Goal: Transaction & Acquisition: Book appointment/travel/reservation

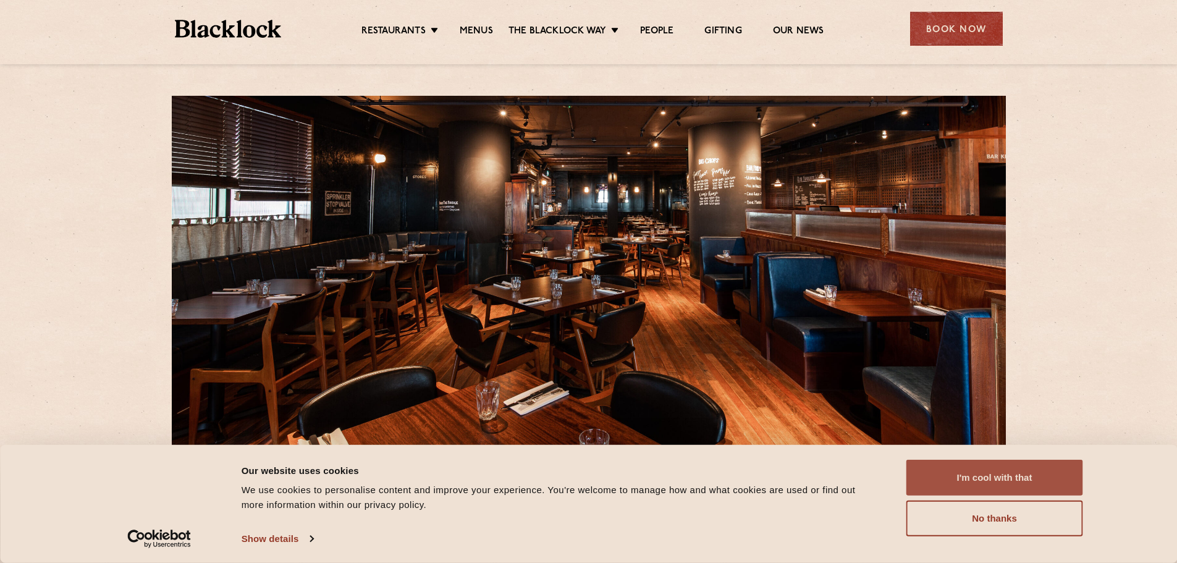
click at [995, 479] on button "I'm cool with that" at bounding box center [994, 478] width 177 height 36
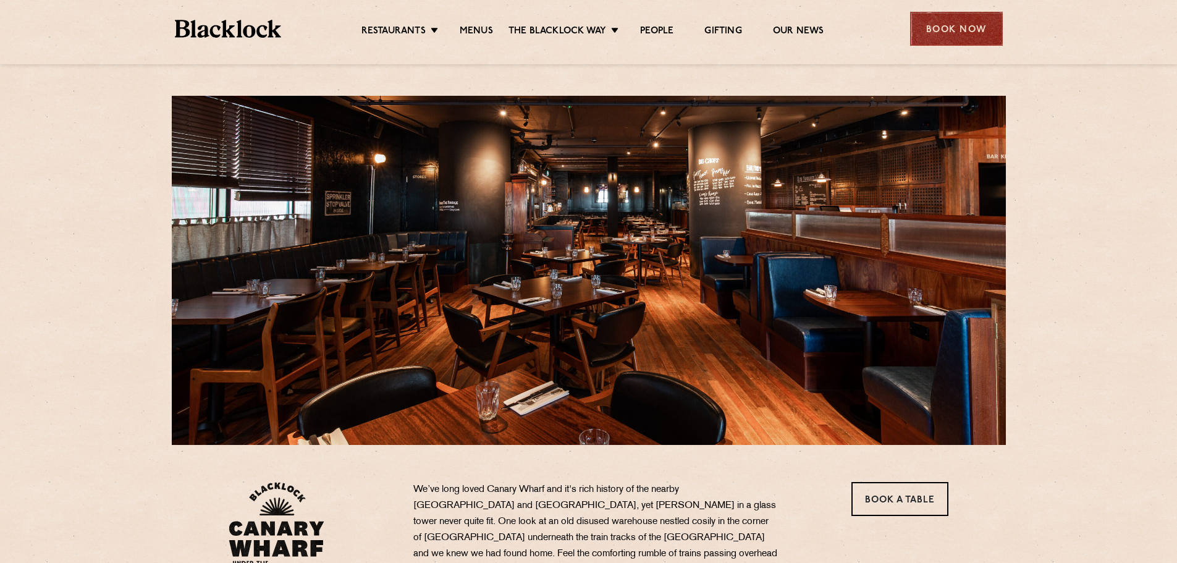
click at [941, 25] on div "Book Now" at bounding box center [956, 29] width 93 height 34
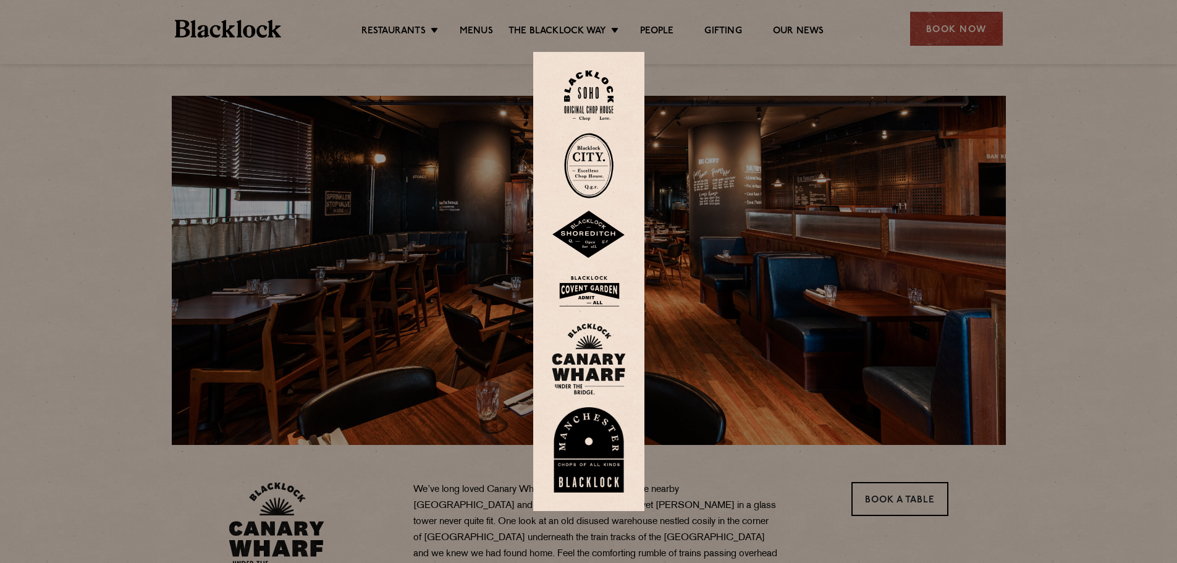
click at [594, 369] on img at bounding box center [589, 359] width 74 height 72
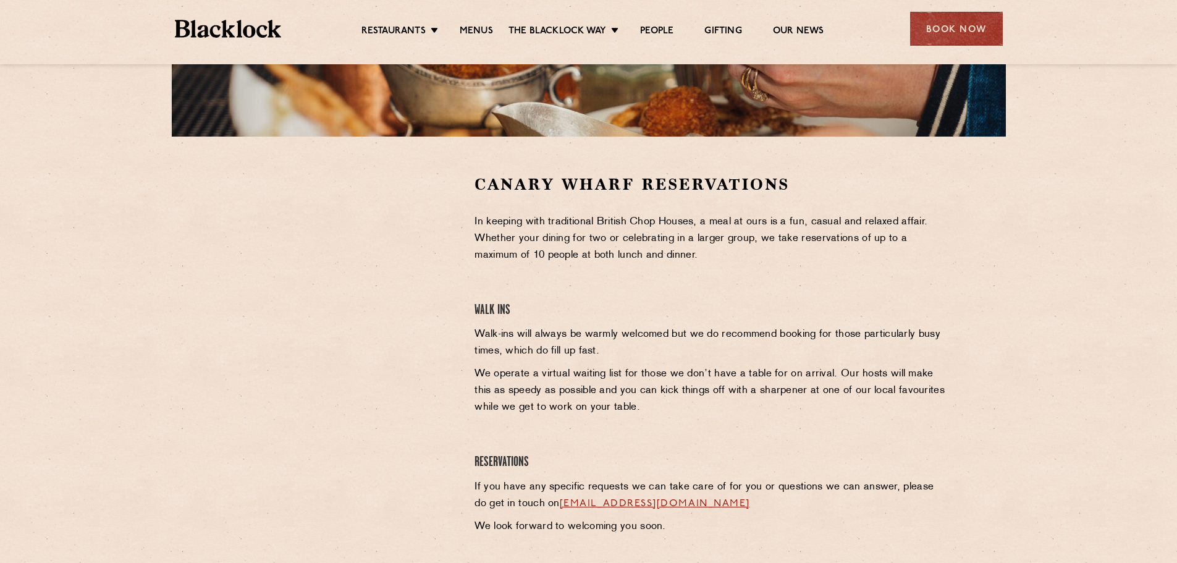
scroll to position [309, 0]
click at [739, 287] on div "Canary Wharf Reservations In keeping with traditional British Chop Houses, a me…" at bounding box center [711, 357] width 492 height 368
click at [772, 286] on div "Canary Wharf Reservations In keeping with traditional British Chop Houses, a me…" at bounding box center [711, 357] width 492 height 368
